Goal: Task Accomplishment & Management: Manage account settings

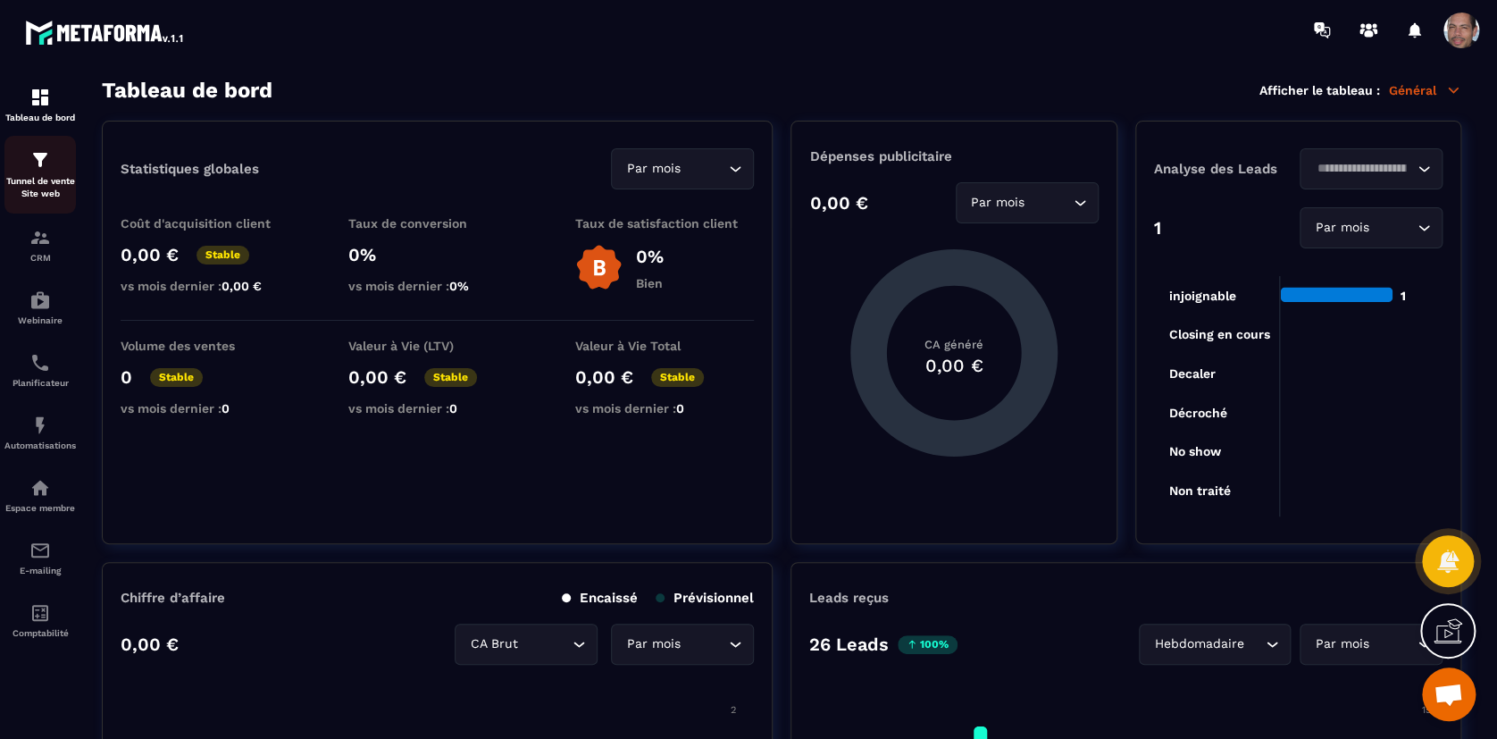
click at [68, 163] on div "Tunnel de vente Site web" at bounding box center [39, 174] width 71 height 51
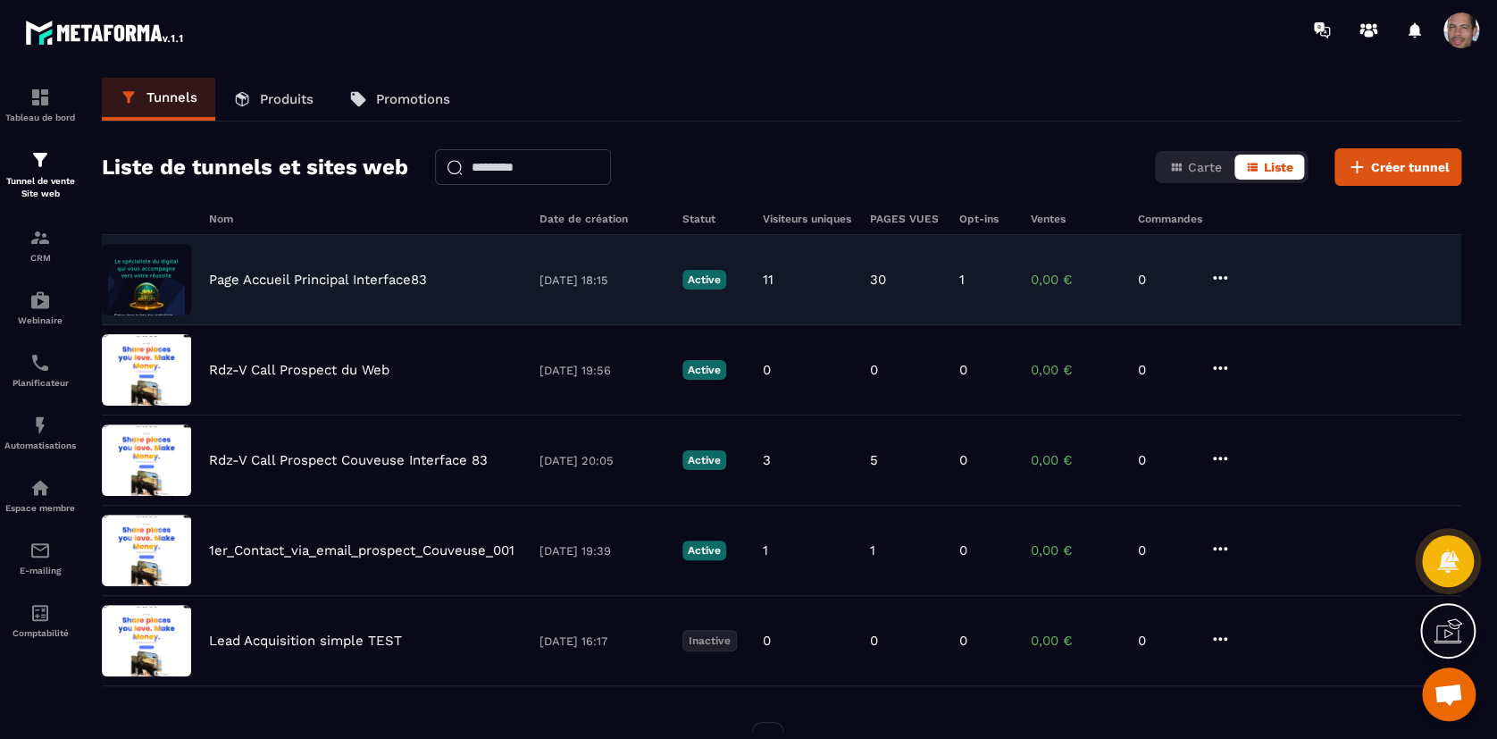
click at [1225, 280] on icon at bounding box center [1220, 277] width 21 height 21
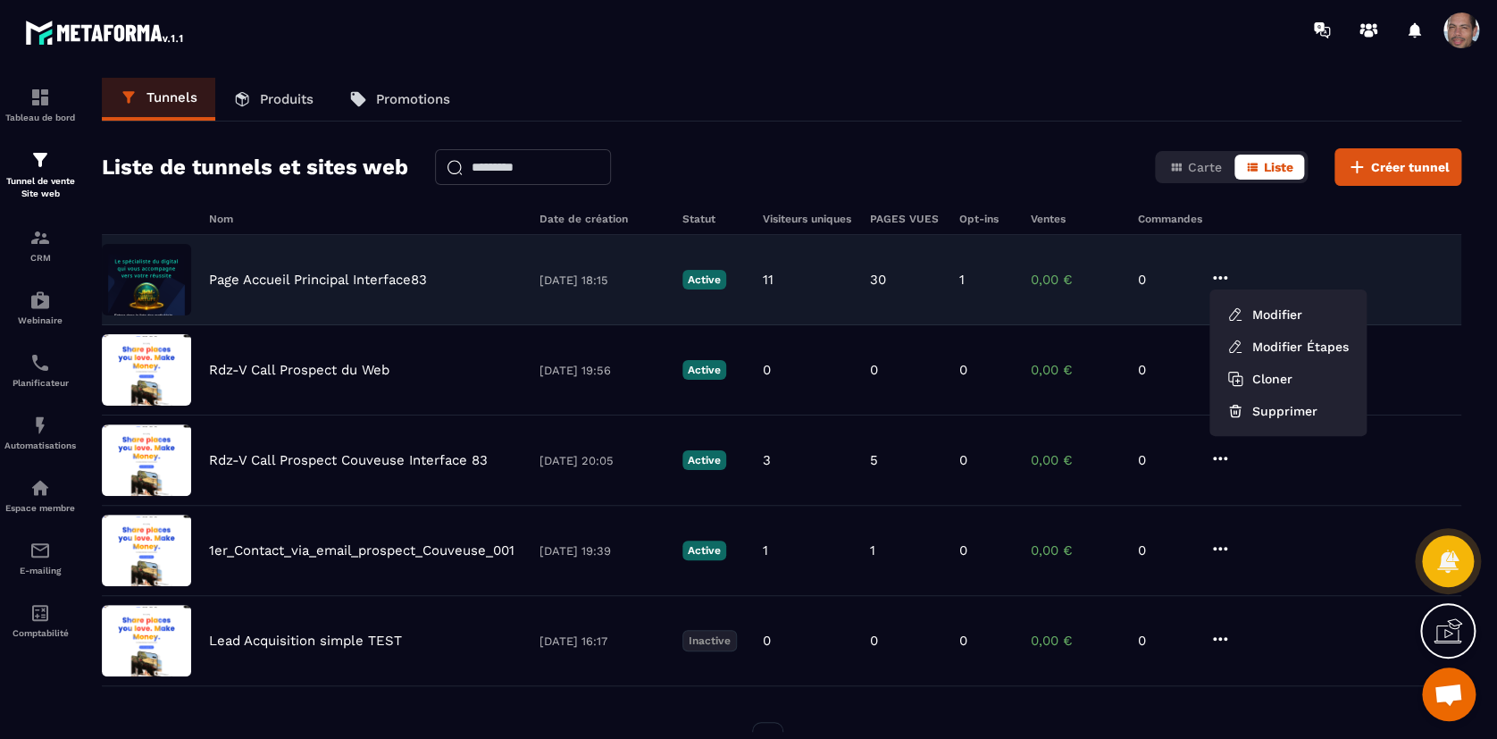
click at [247, 273] on p "Page Accueil Principal Interface83" at bounding box center [318, 280] width 218 height 16
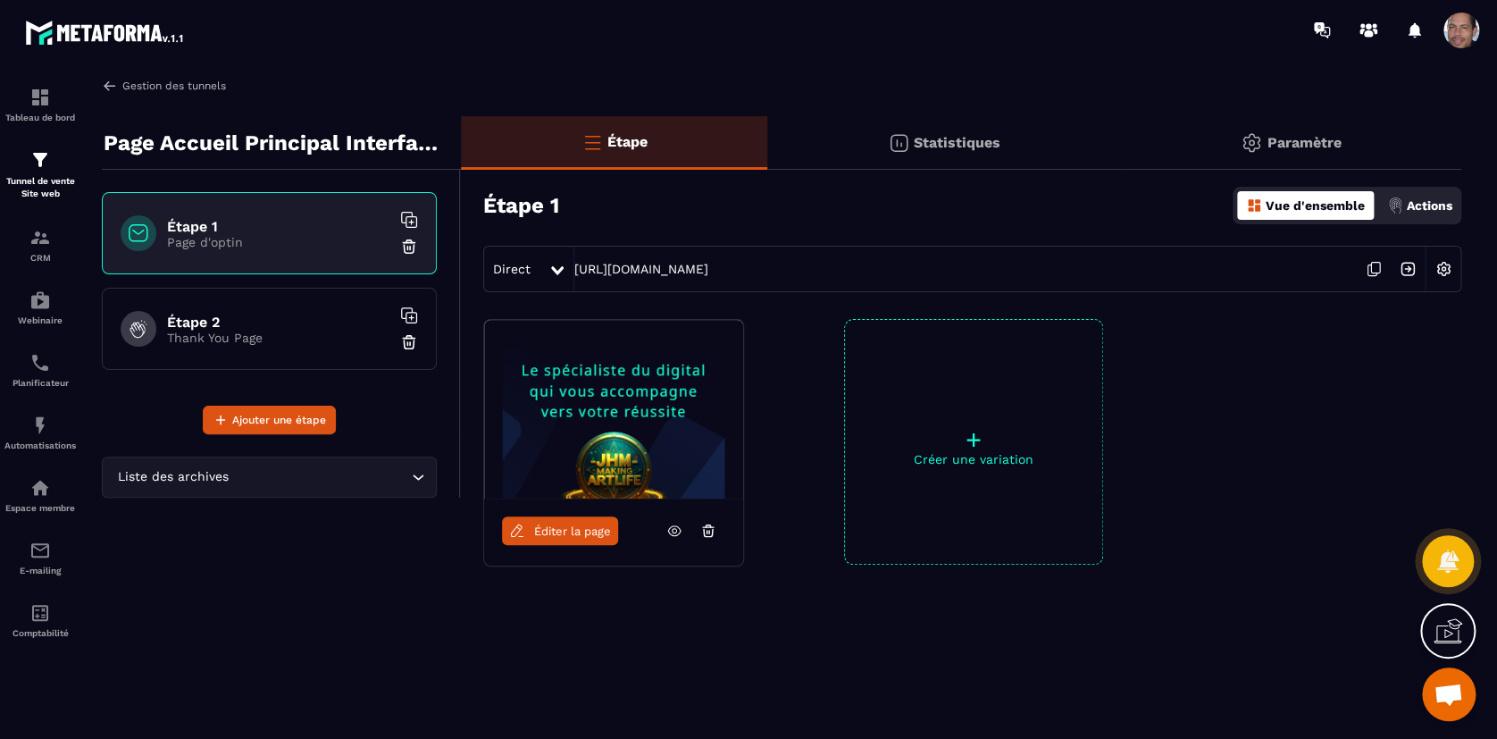
click at [118, 85] on link "Gestion des tunnels" at bounding box center [164, 86] width 124 height 16
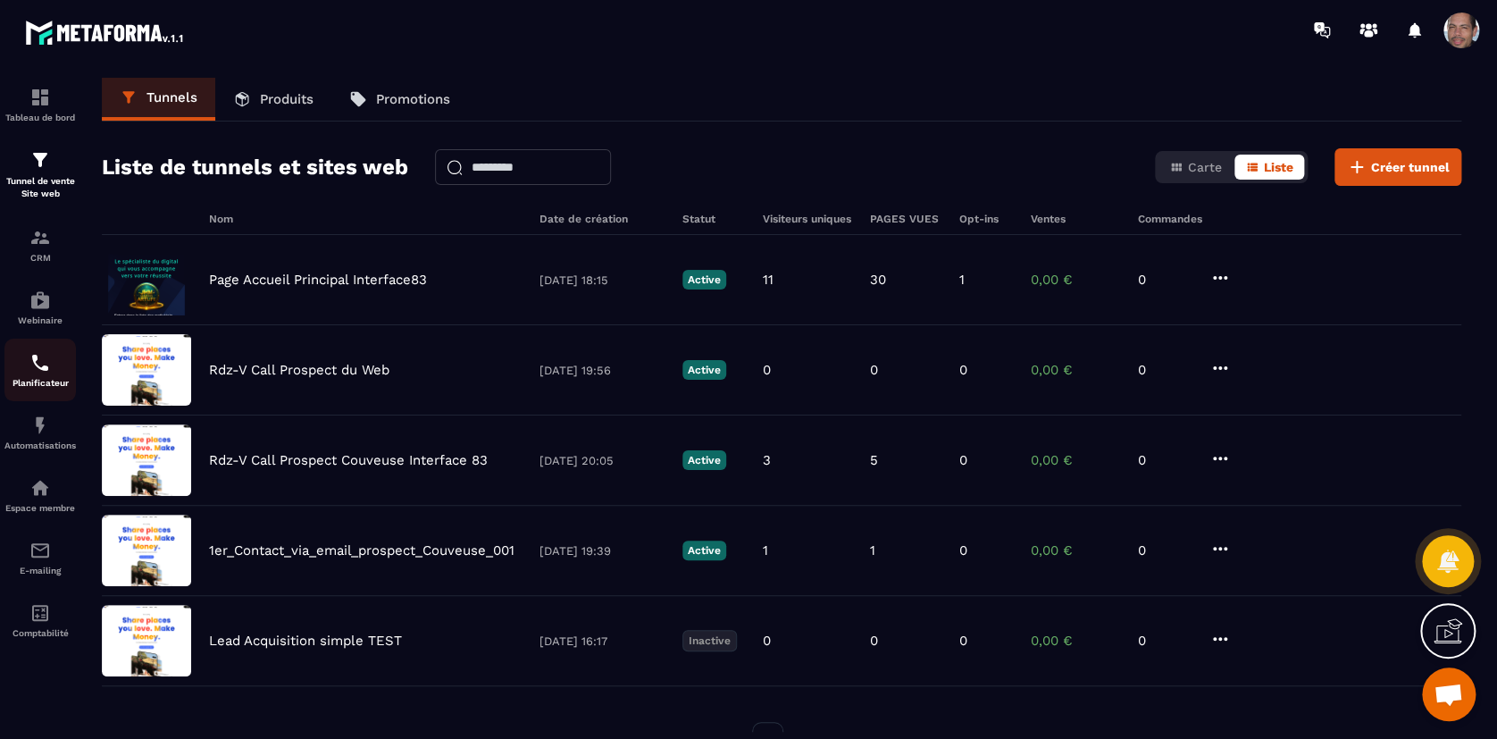
click at [56, 360] on div "Planificateur" at bounding box center [39, 370] width 71 height 36
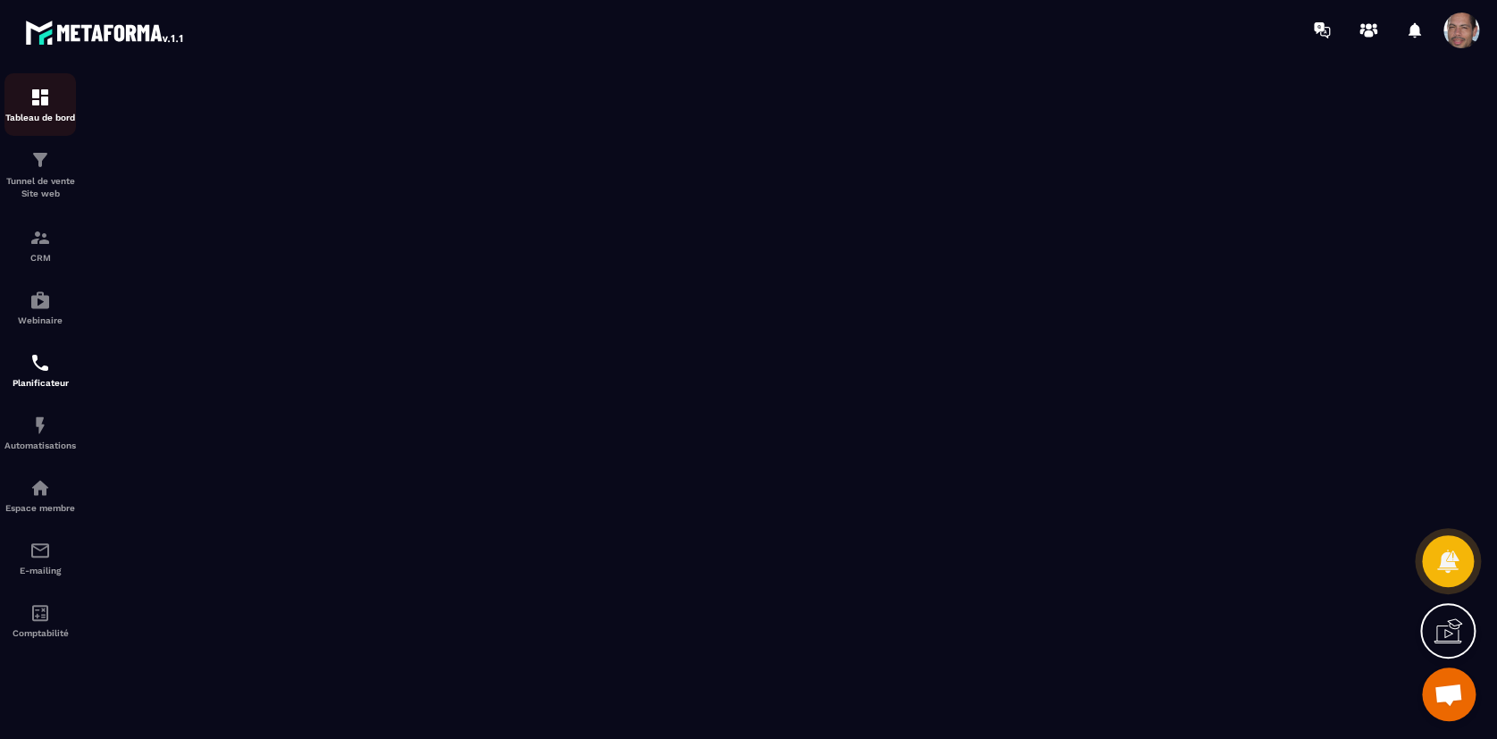
click at [43, 94] on img at bounding box center [39, 97] width 21 height 21
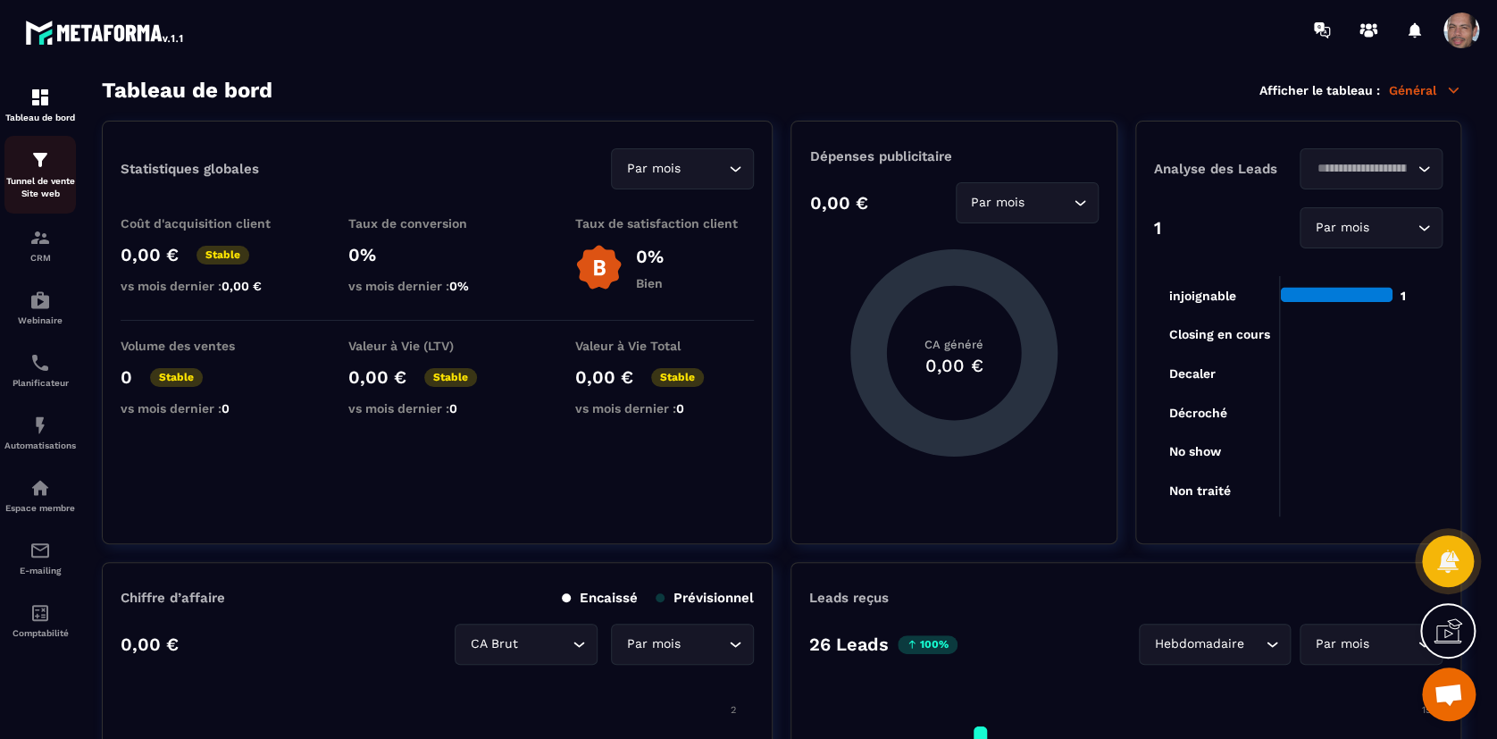
click at [53, 190] on p "Tunnel de vente Site web" at bounding box center [39, 187] width 71 height 25
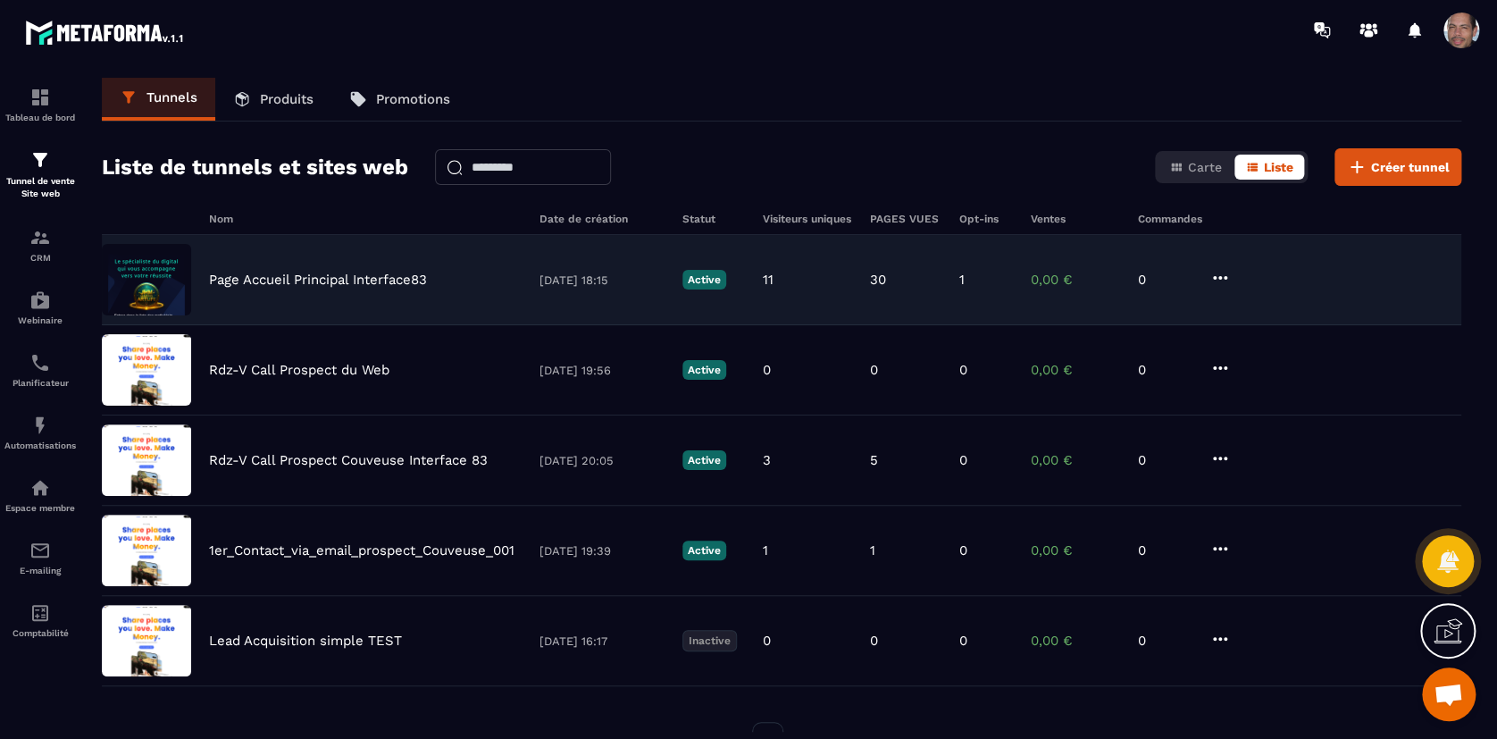
click at [326, 270] on div "Page Accueil Principal Interface83 [DATE] 18:15 Active 11 30 1 0,00 € 0" at bounding box center [782, 280] width 1360 height 90
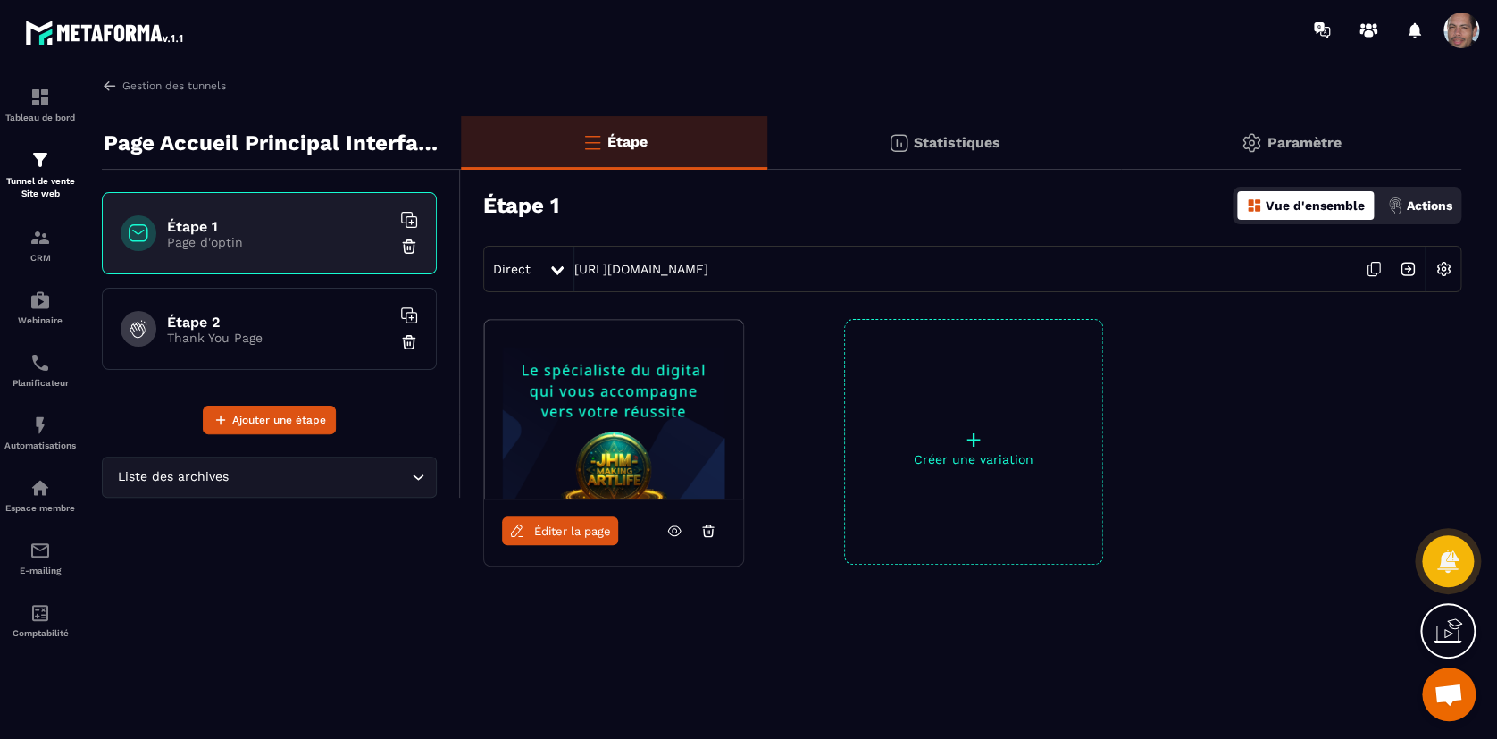
click at [650, 398] on img at bounding box center [613, 409] width 259 height 179
click at [676, 528] on icon at bounding box center [674, 531] width 16 height 16
drag, startPoint x: 733, startPoint y: 0, endPoint x: 376, endPoint y: 574, distance: 676.0
click at [374, 577] on div "Page Accueil Principal Interface83 Étape 1 Page d'optin Étape 2 Thank You Page …" at bounding box center [281, 403] width 359 height 574
drag, startPoint x: 386, startPoint y: 560, endPoint x: 1196, endPoint y: 314, distance: 846.9
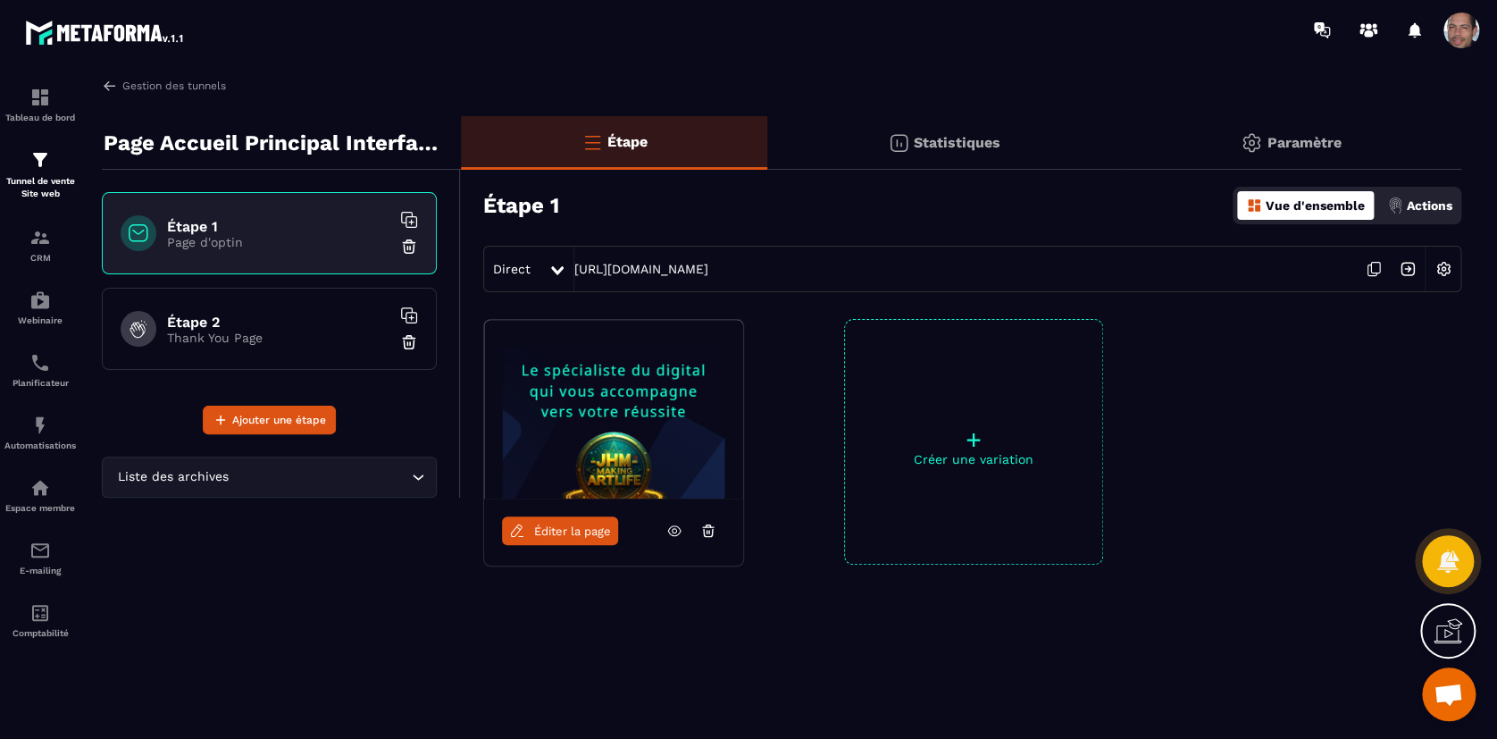
click at [1196, 314] on div "Étape Statistiques Paramètre Étape 1 Vue d'ensemble Actions Direct [URL][DOMAIN…" at bounding box center [961, 403] width 1001 height 574
click at [573, 534] on span "Éditer la page" at bounding box center [572, 530] width 77 height 13
